Goal: Find specific page/section: Find specific page/section

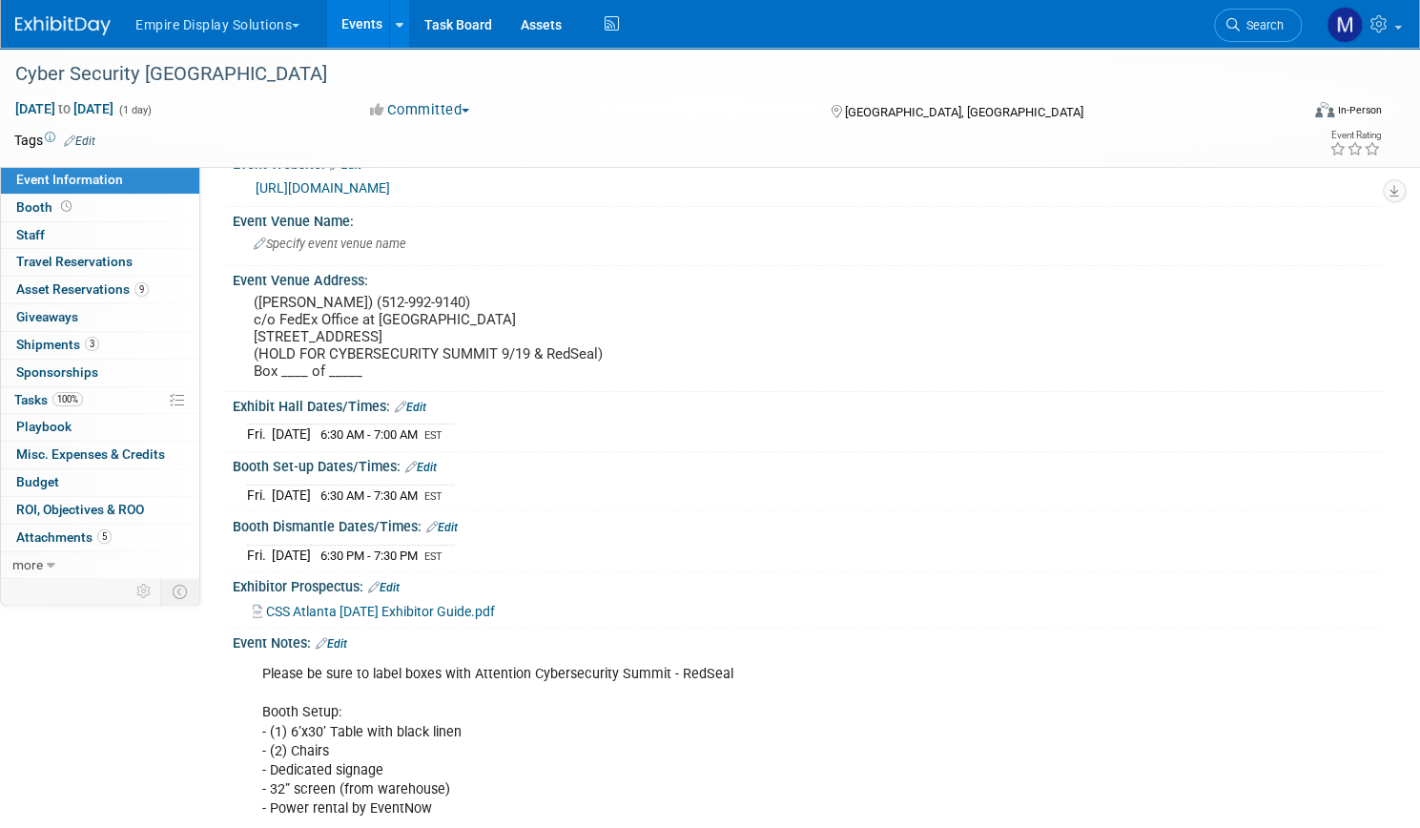
click at [317, 24] on button "Empire Display Solutions" at bounding box center [229, 21] width 190 height 42
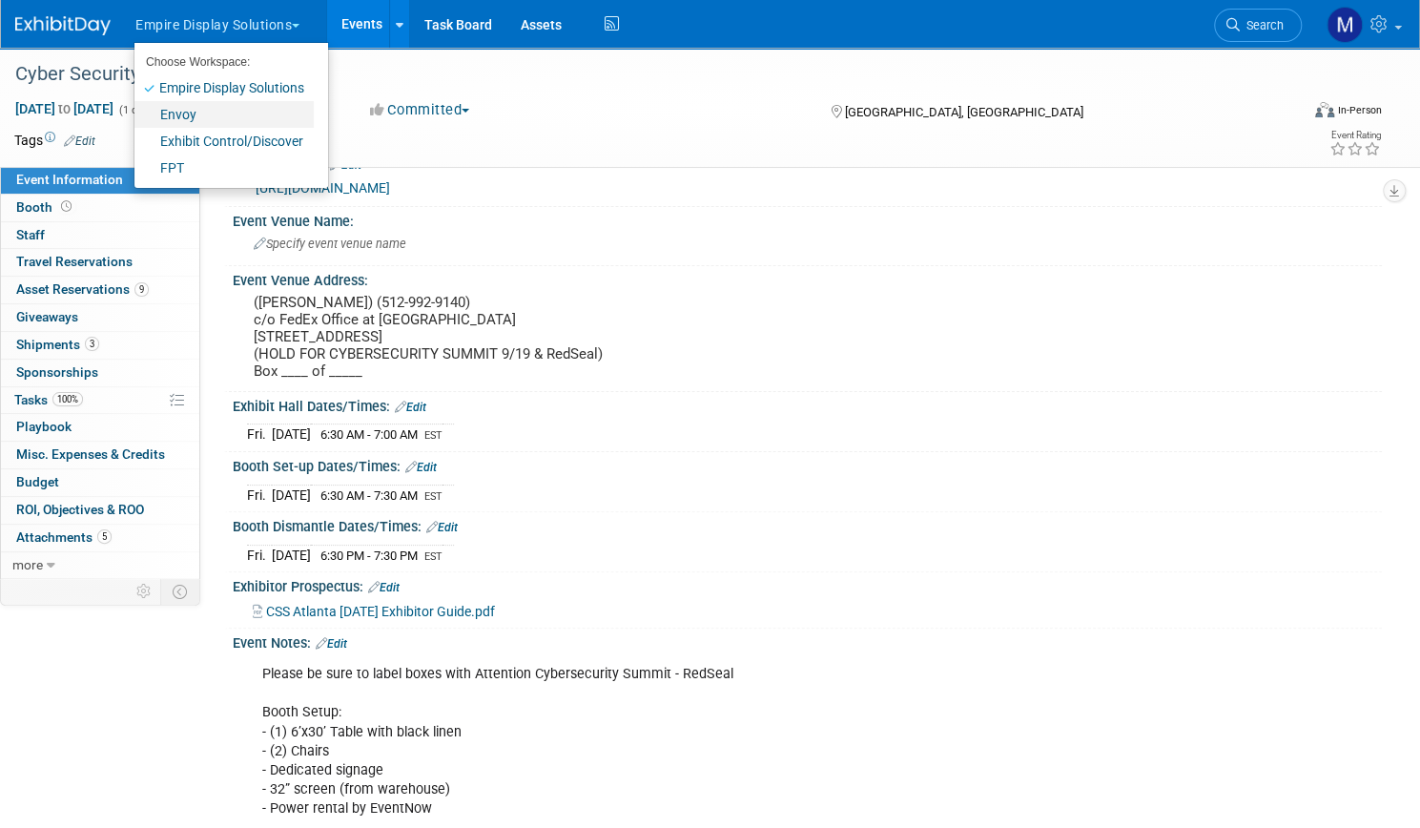
click at [269, 105] on link "Envoy" at bounding box center [223, 114] width 179 height 27
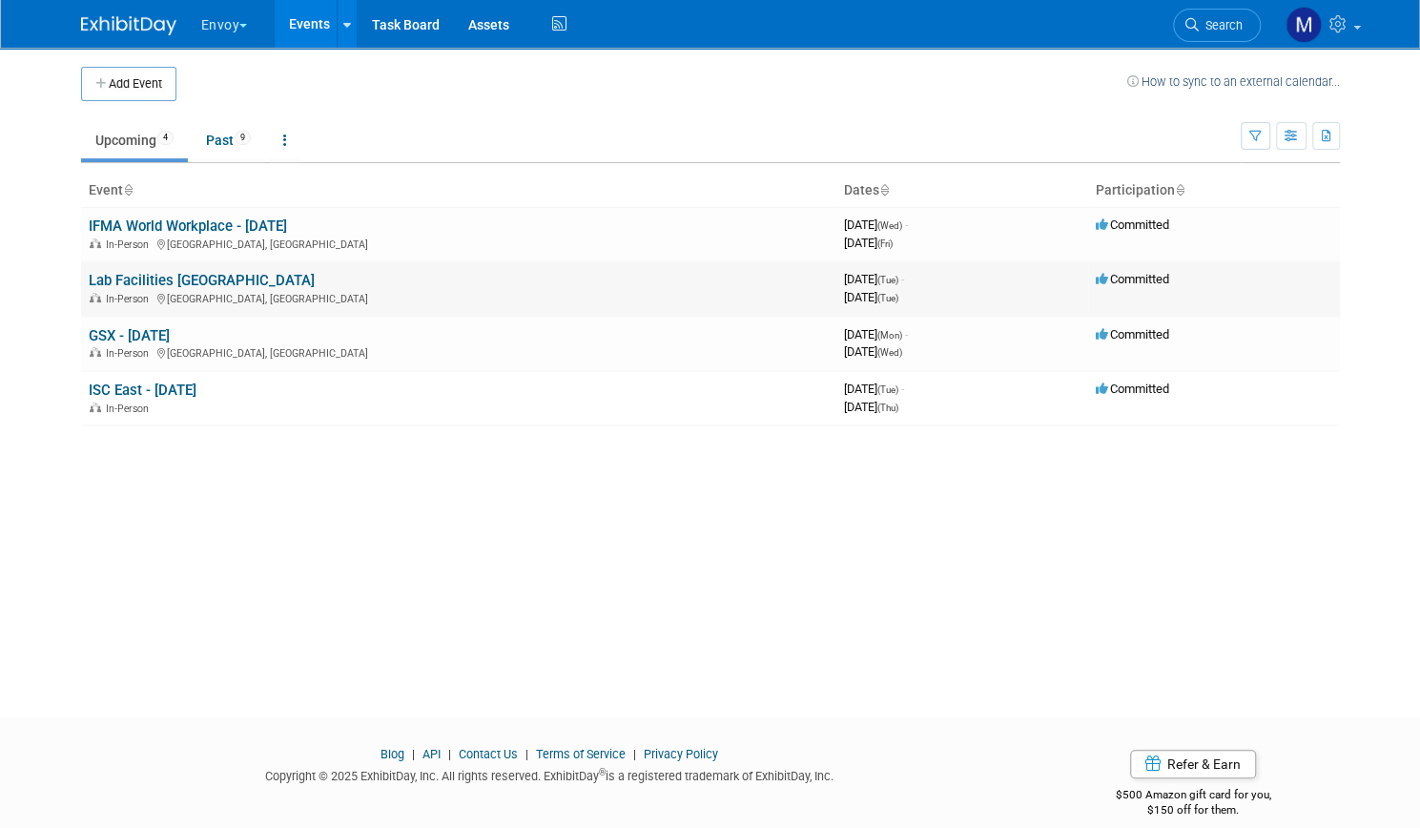
click at [210, 280] on link "Lab Facilities [GEOGRAPHIC_DATA]" at bounding box center [202, 280] width 226 height 17
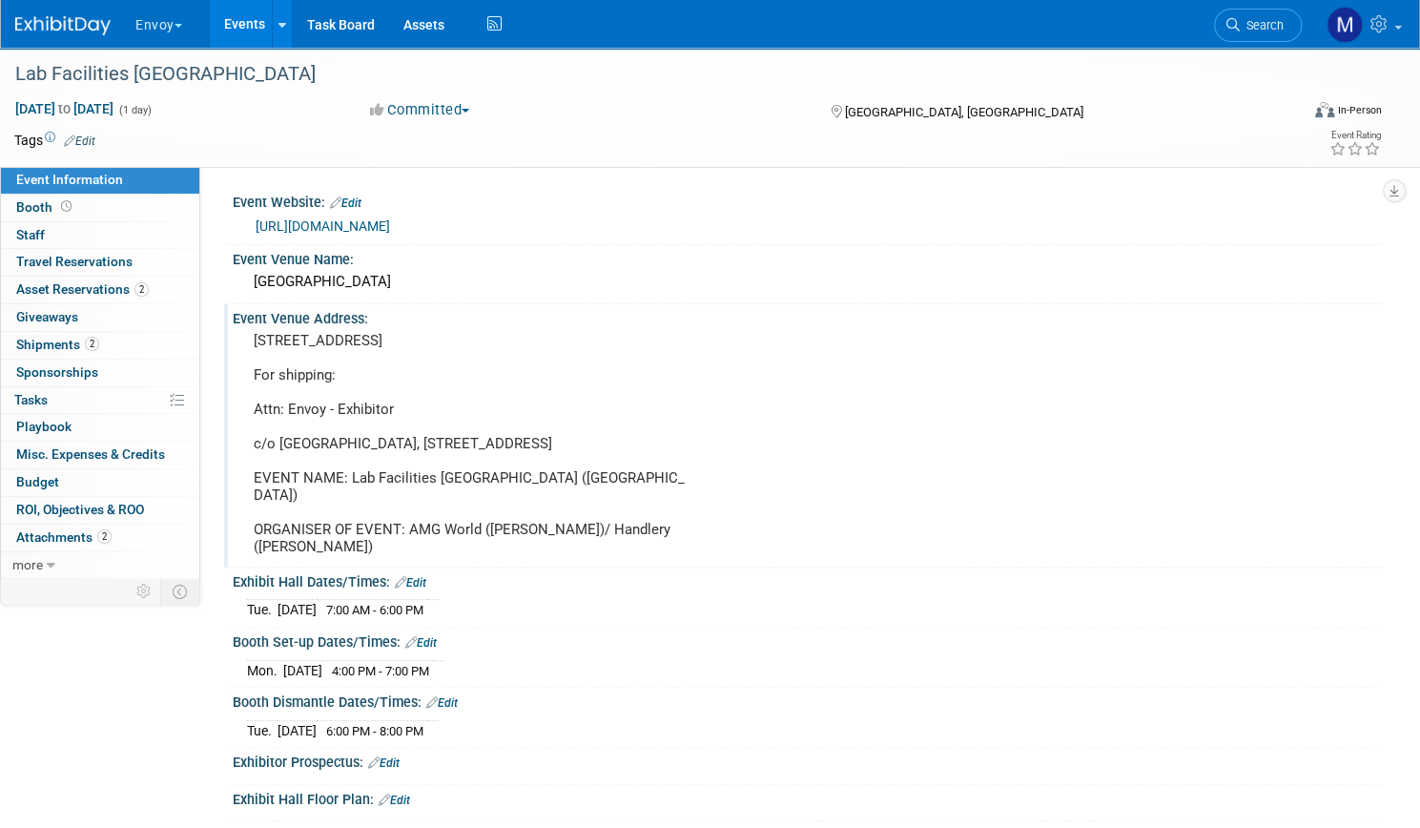
click at [862, 393] on div "Event Venue Address: [STREET_ADDRESS] For shipping: Attn: Envoy - Exhibitor c/o…" at bounding box center [803, 435] width 1158 height 262
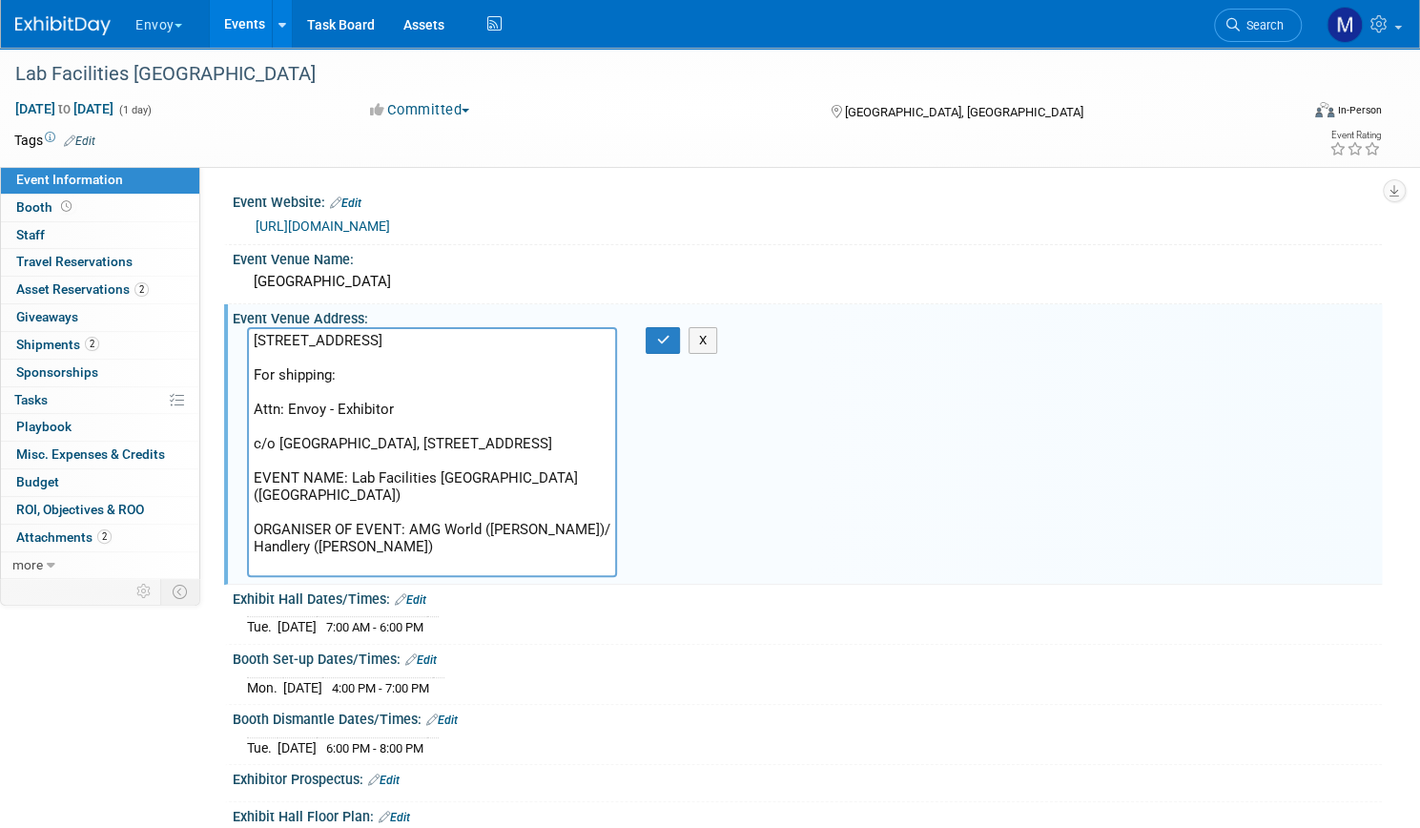
click at [155, 700] on div "Event Information Event Info Booth Booth 0 Staff 0 Staff 0 Travel Reservations …" at bounding box center [710, 547] width 1420 height 998
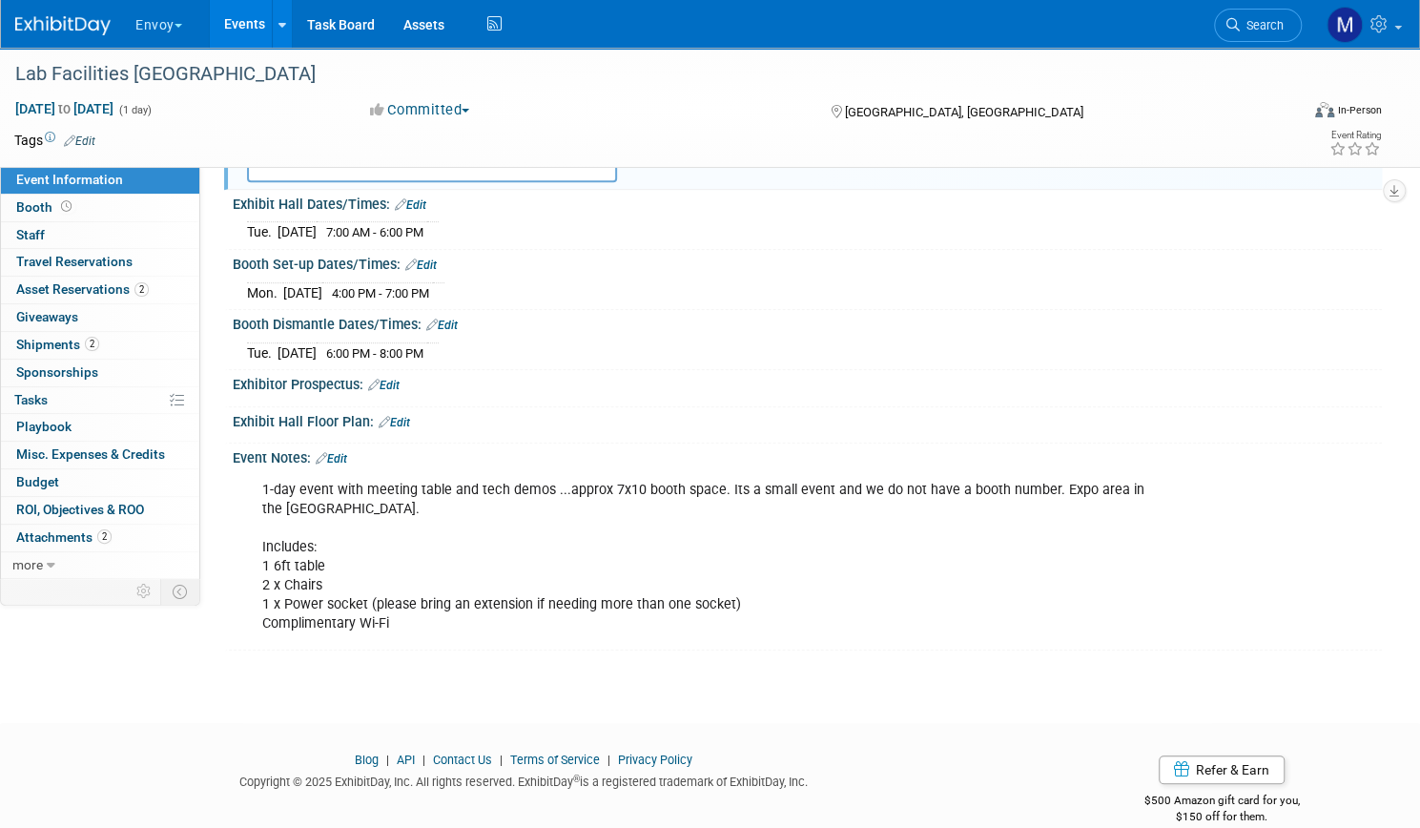
scroll to position [418, 0]
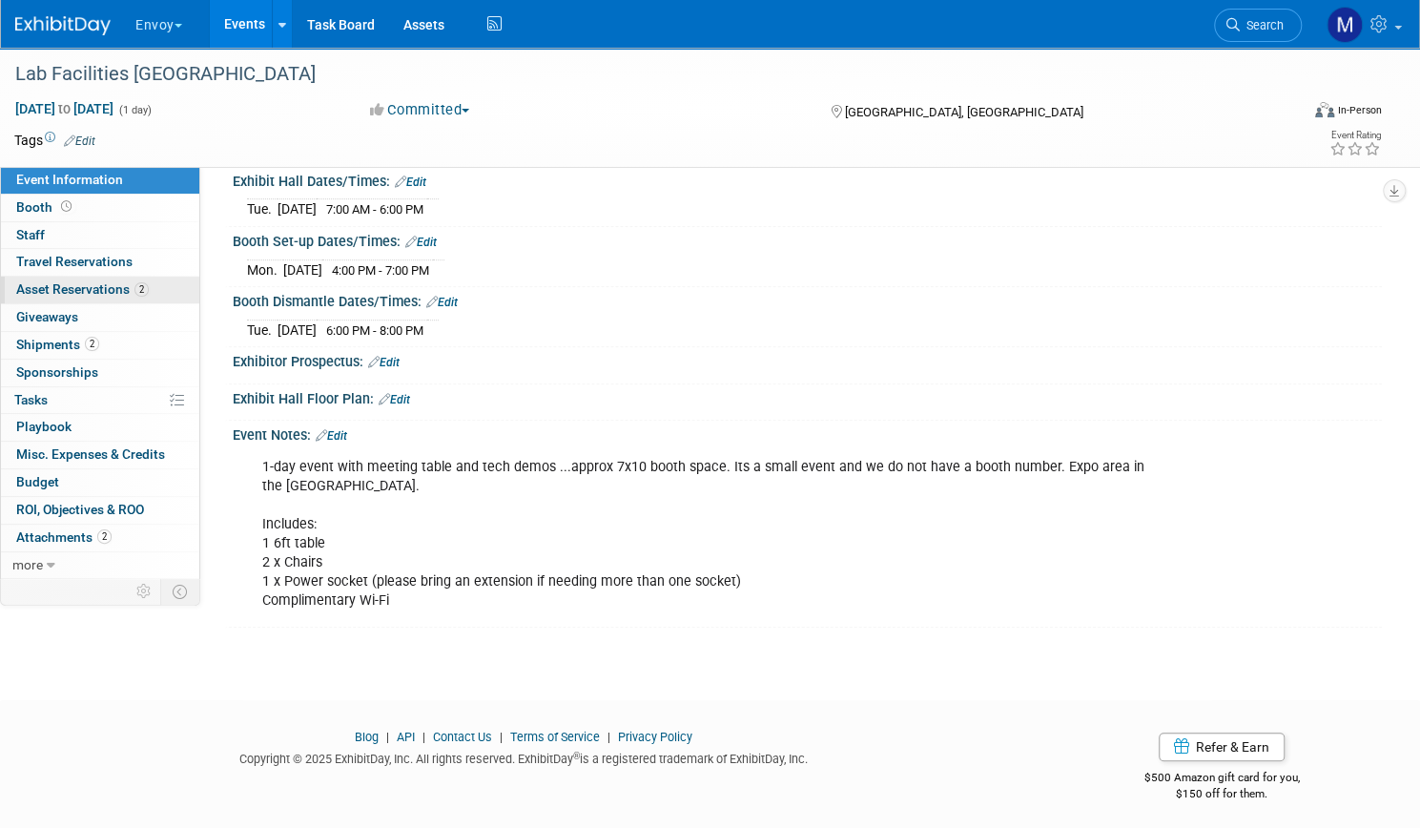
click at [156, 297] on link "2 Asset Reservations 2" at bounding box center [100, 290] width 198 height 27
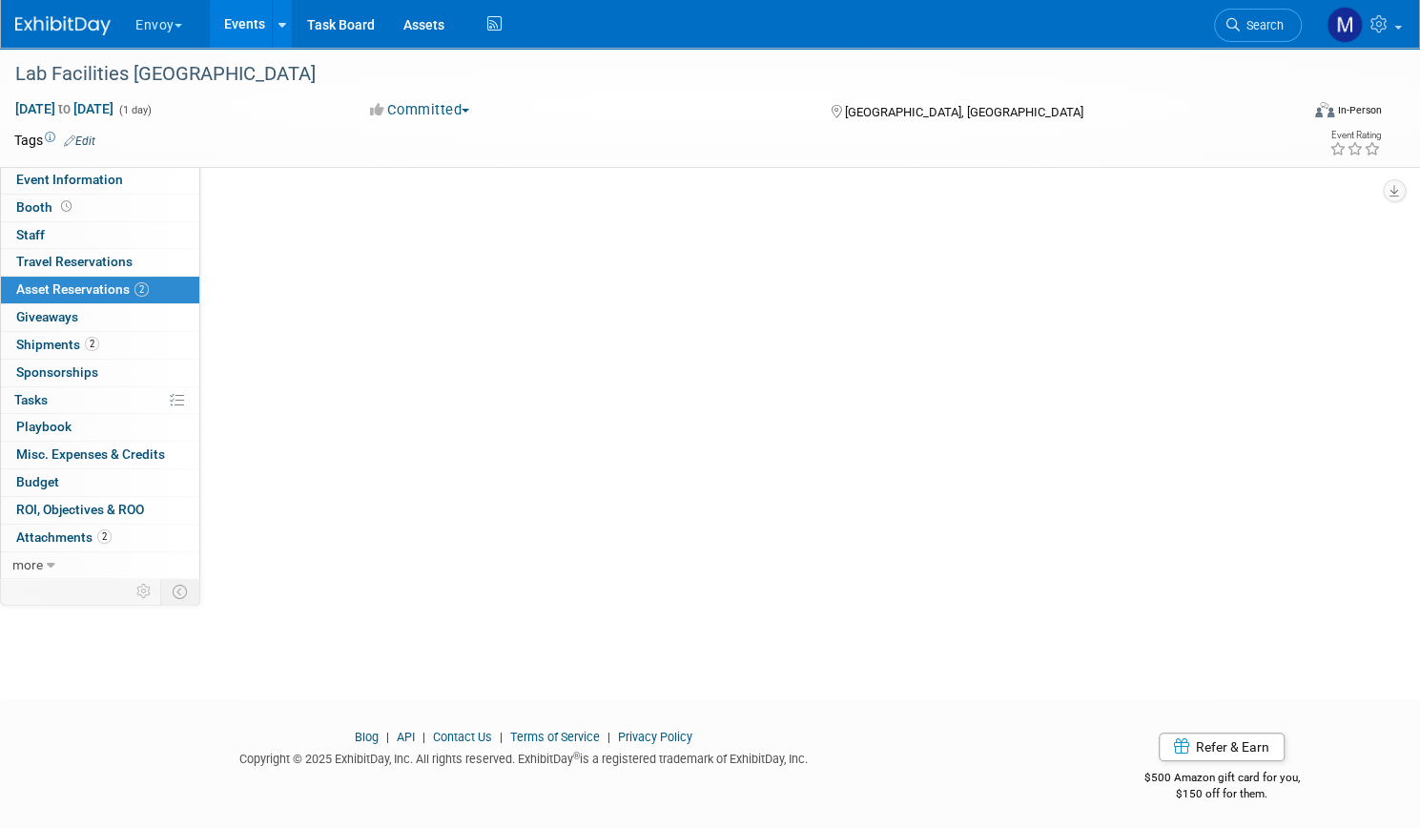
scroll to position [0, 0]
